Goal: Communication & Community: Answer question/provide support

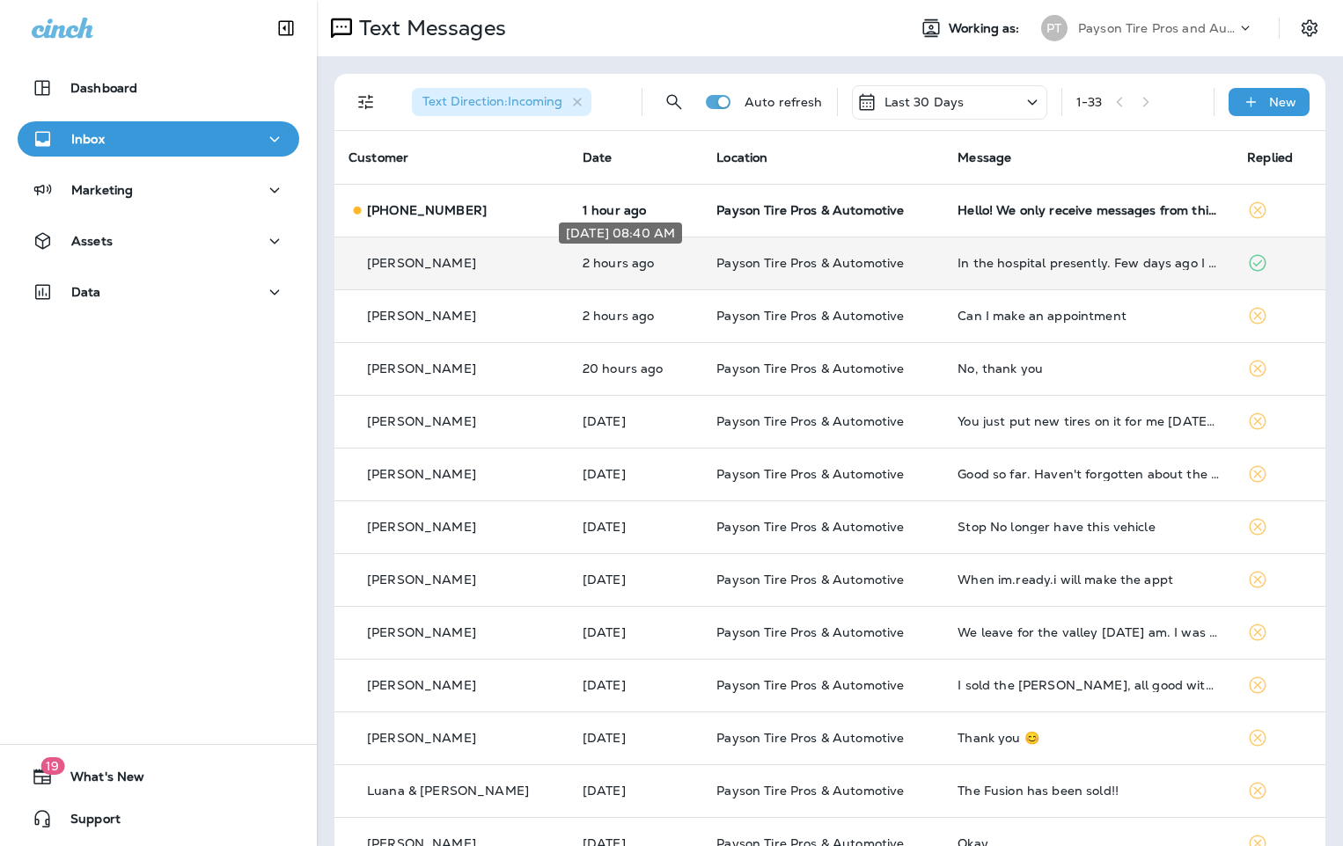
click at [643, 262] on p "2 hours ago" at bounding box center [635, 263] width 106 height 14
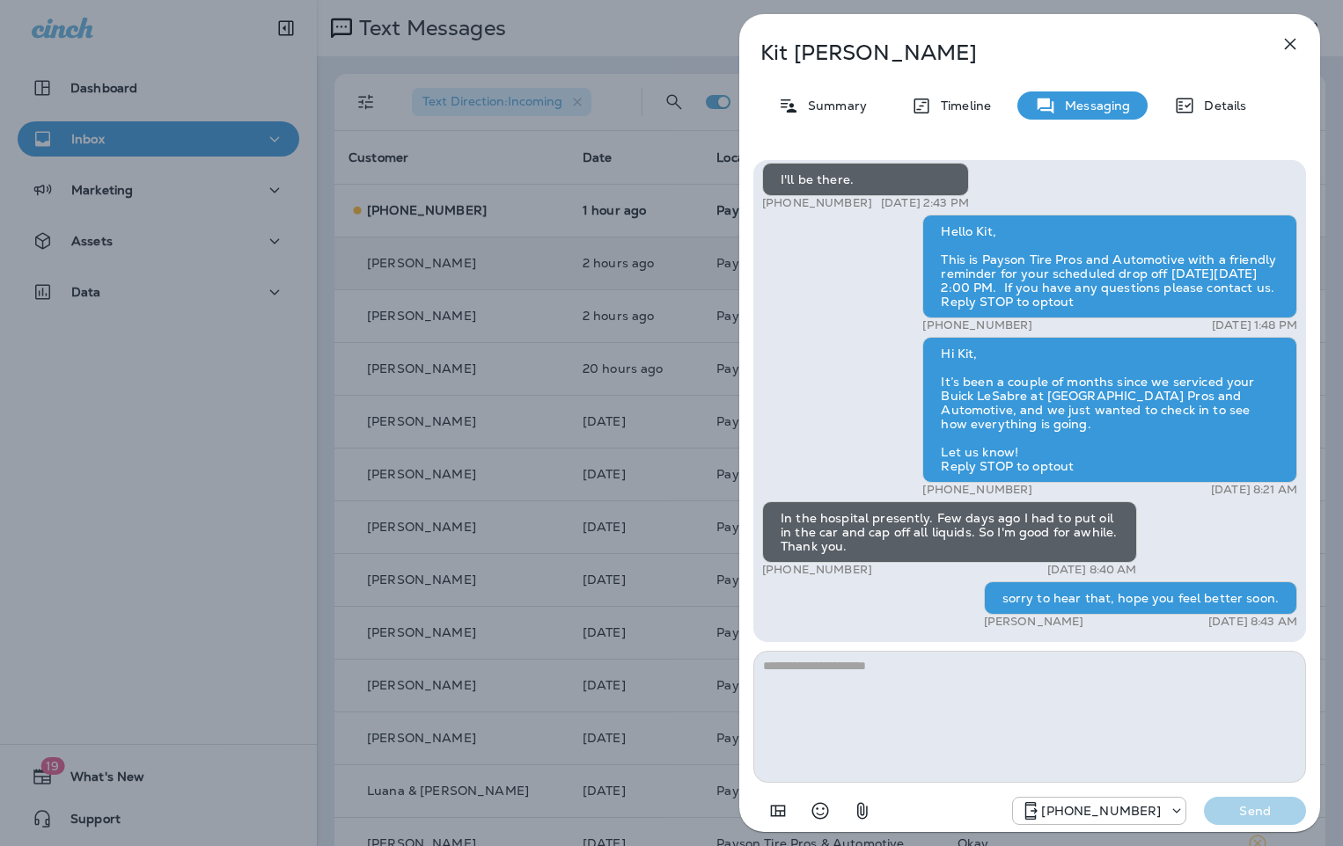
click at [629, 154] on div "Kit [PERSON_NAME] Summary Timeline Messaging Details Hello Kit, Hope all is wel…" at bounding box center [671, 423] width 1343 height 846
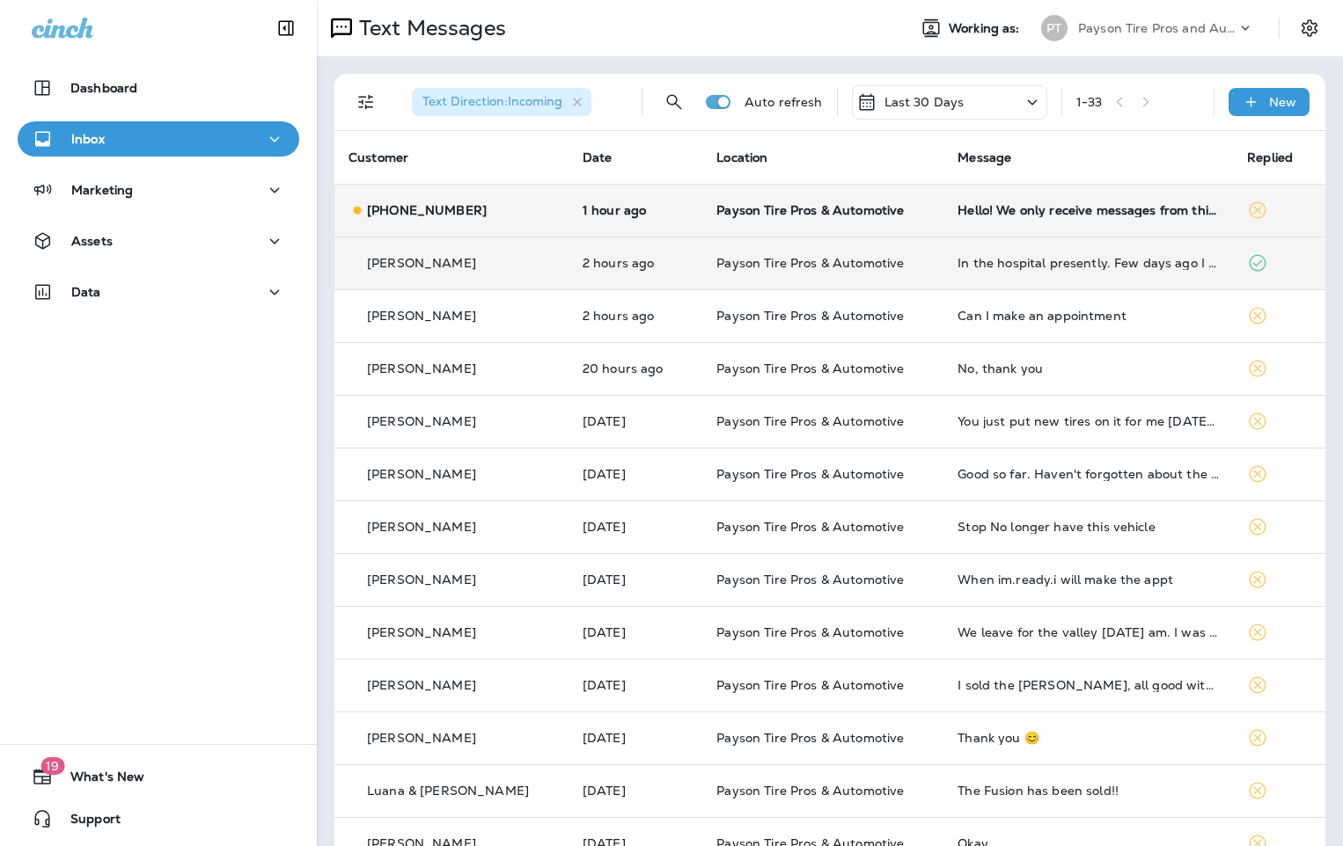
click at [629, 225] on td "1 hour ago" at bounding box center [635, 210] width 135 height 53
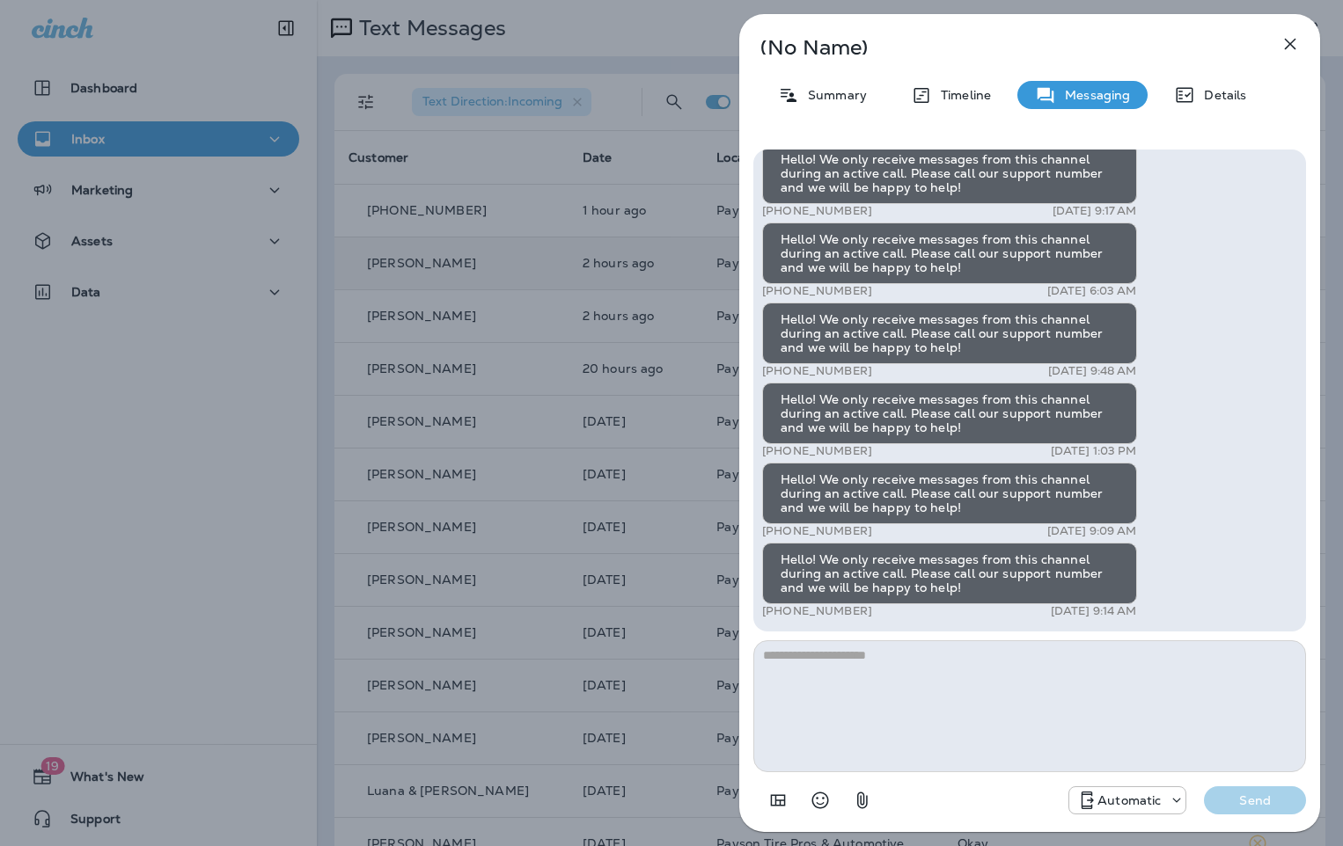
click at [512, 246] on div "(No Name) Summary Timeline Messaging Details Hello! We only receive messages fr…" at bounding box center [671, 423] width 1343 height 846
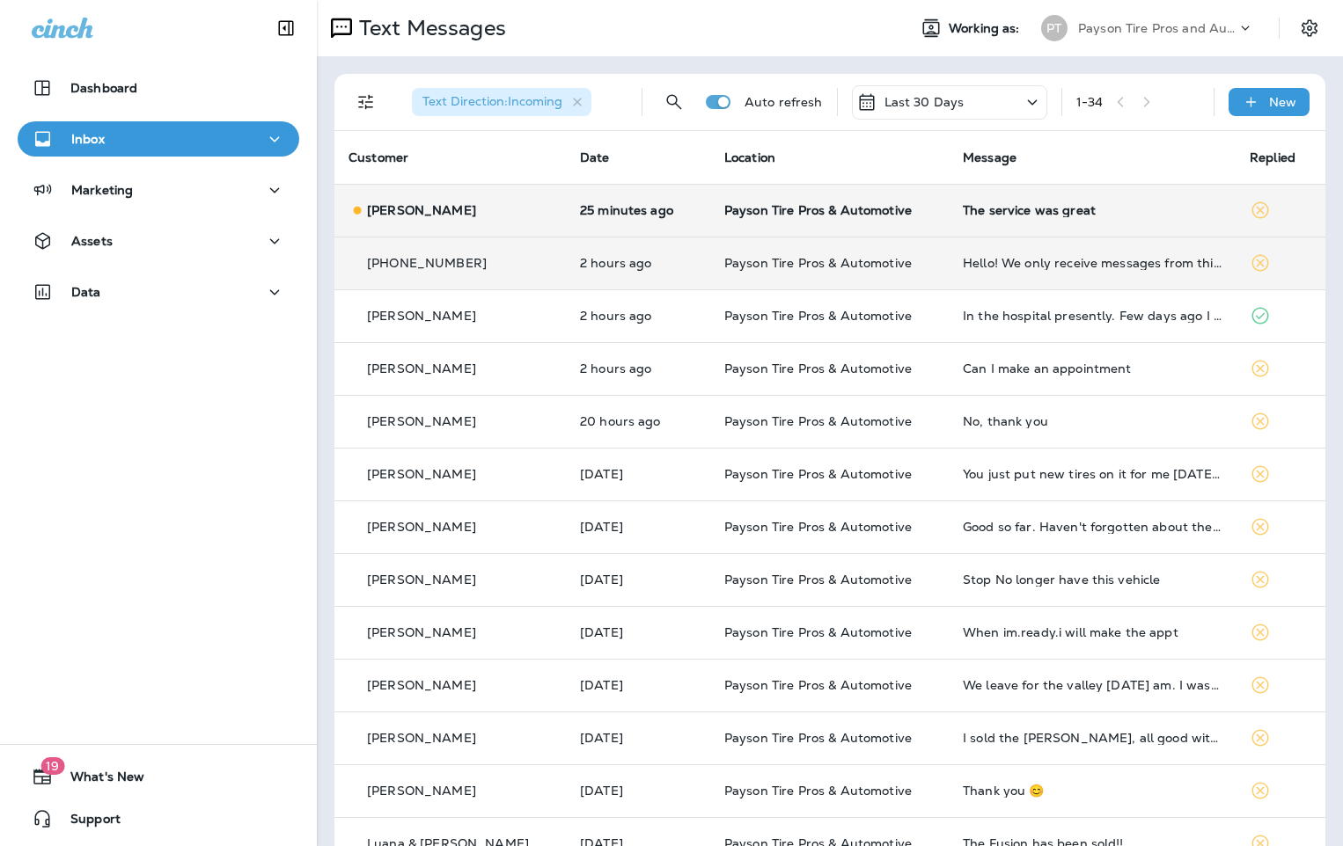
click at [516, 212] on div "[PERSON_NAME]" at bounding box center [449, 210] width 203 height 18
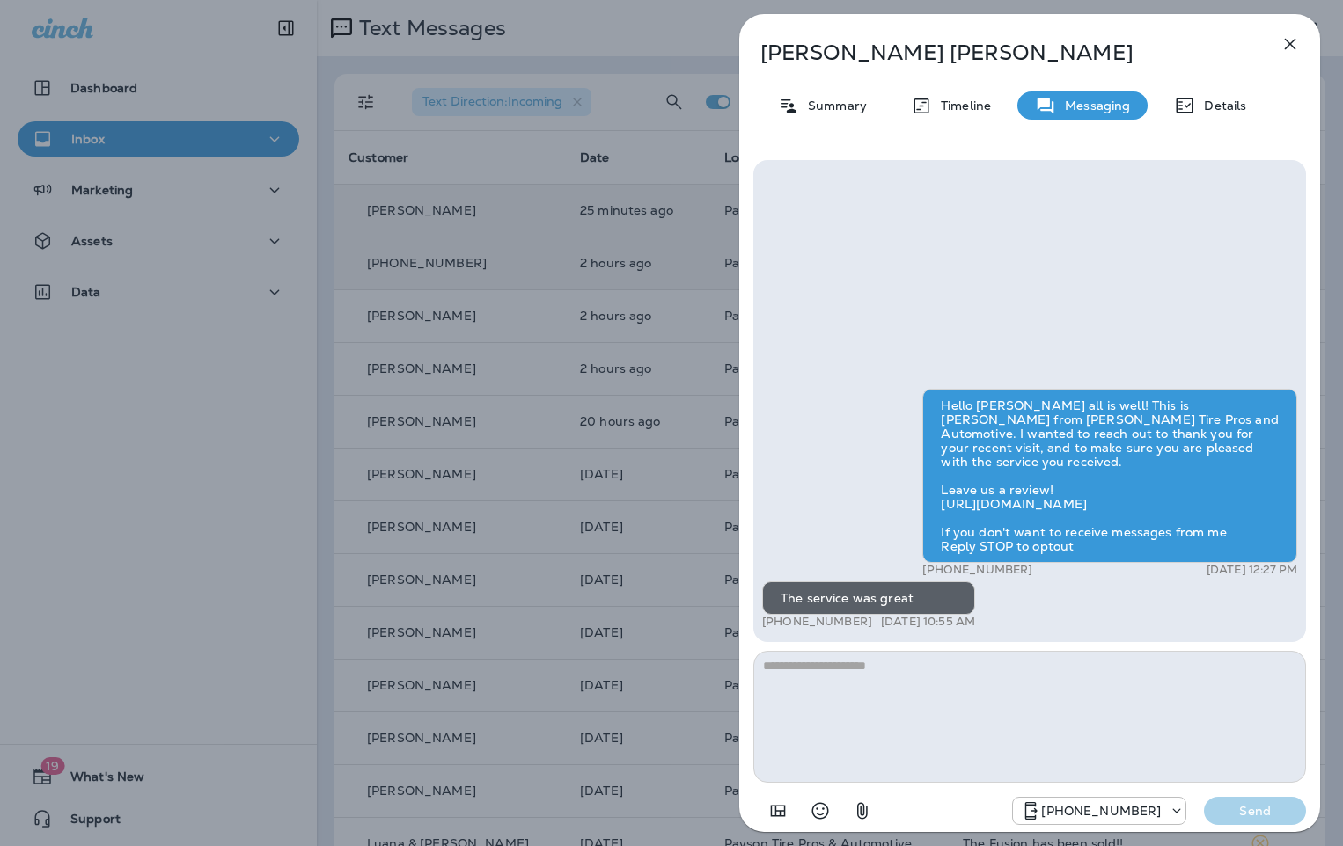
click at [237, 69] on div "[PERSON_NAME] Summary Timeline Messaging Details Hello [PERSON_NAME] all is wel…" at bounding box center [671, 423] width 1343 height 846
